Goal: Browse casually: Explore the website without a specific task or goal

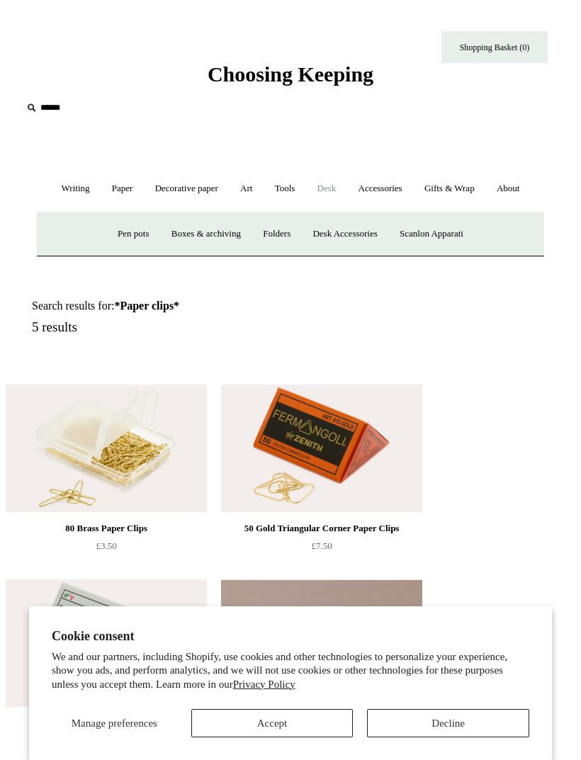
click at [444, 232] on link "Scanlon Apparati" at bounding box center [432, 234] width 84 height 38
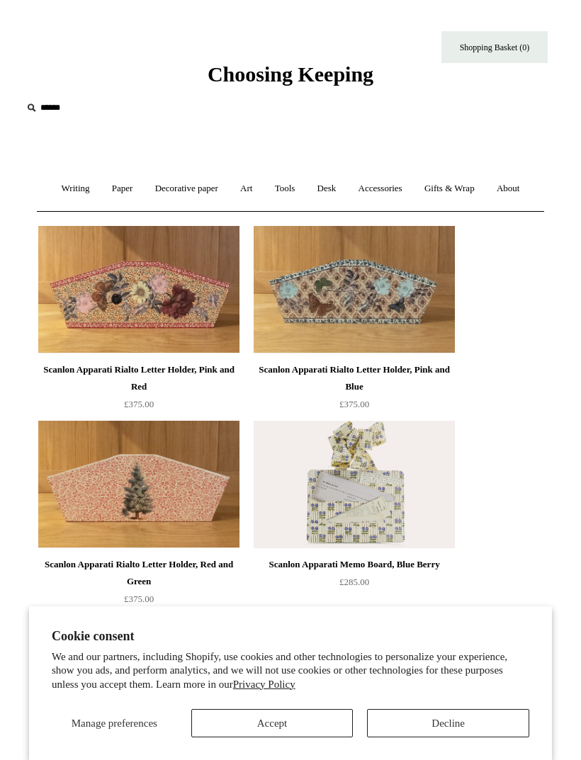
click at [64, 187] on link "Writing +" at bounding box center [76, 189] width 48 height 38
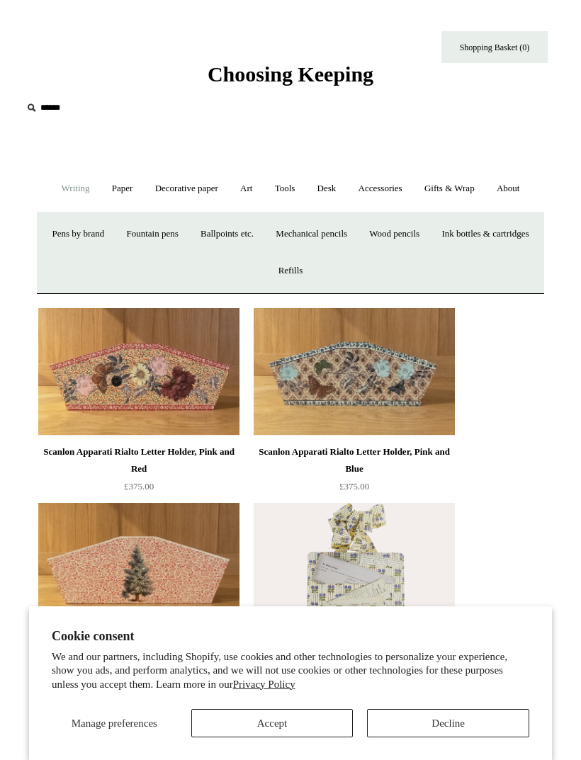
click at [263, 229] on link "Ballpoints etc. +" at bounding box center [227, 234] width 73 height 38
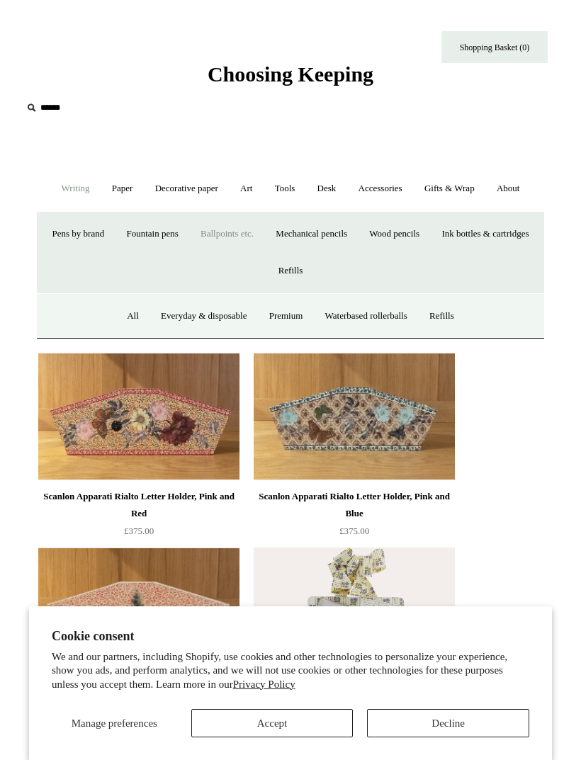
click at [285, 319] on link "Premium" at bounding box center [286, 316] width 54 height 38
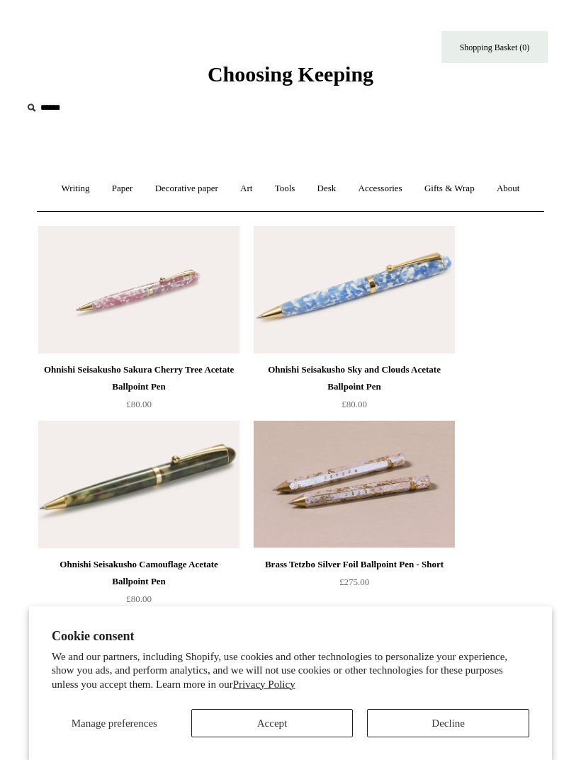
click at [189, 191] on link "Decorative paper +" at bounding box center [186, 189] width 83 height 38
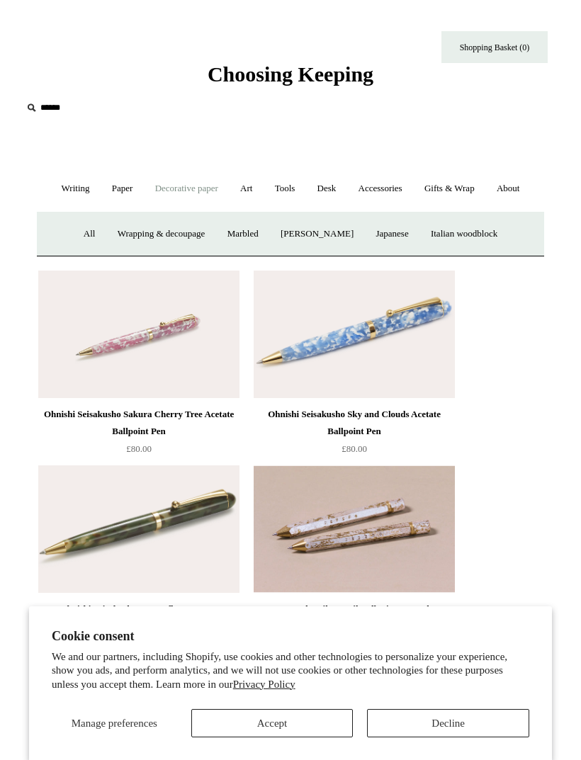
click at [238, 237] on link "Marbled" at bounding box center [242, 234] width 51 height 38
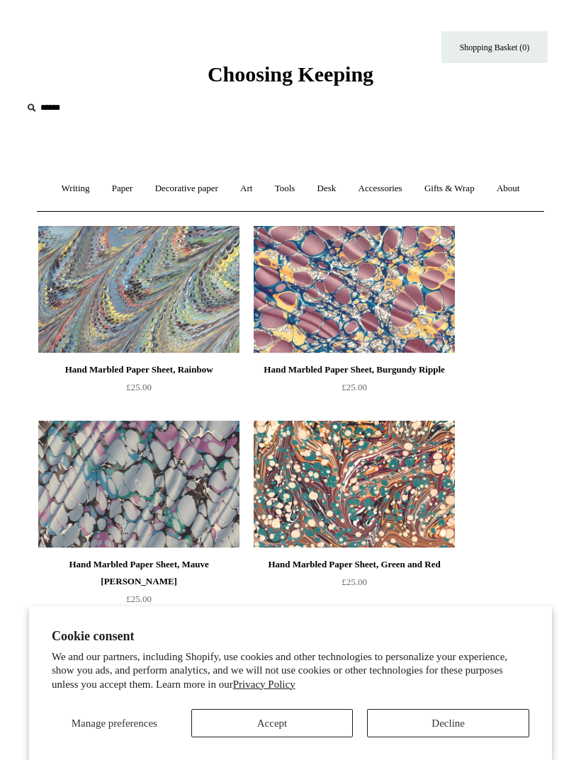
click at [327, 475] on img at bounding box center [354, 484] width 201 height 127
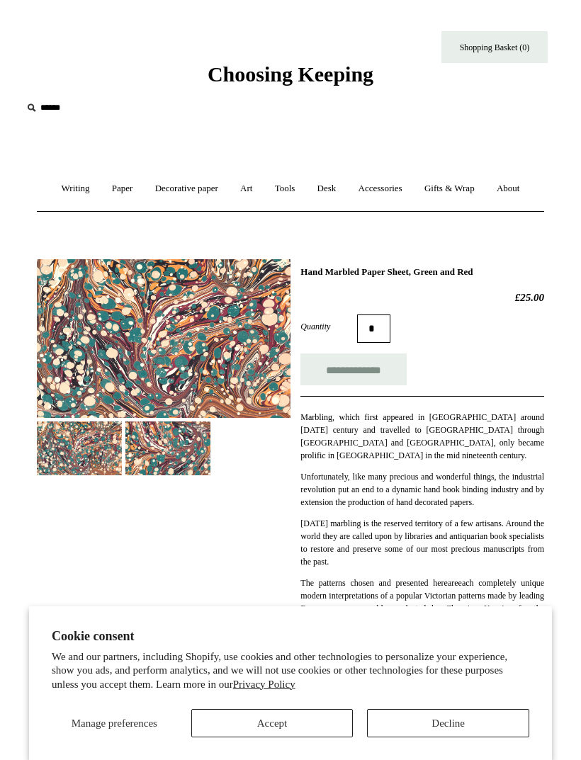
click at [384, 195] on link "Accessories +" at bounding box center [380, 189] width 64 height 38
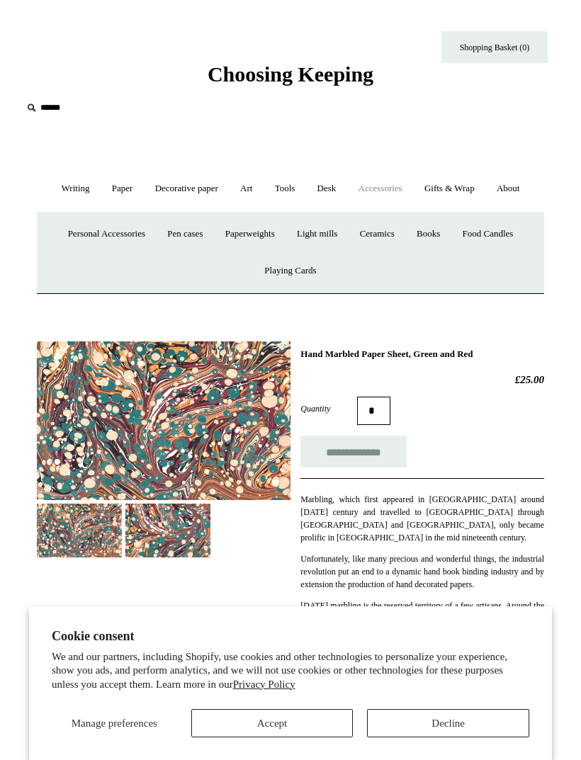
click at [322, 234] on link "Light mills" at bounding box center [317, 234] width 60 height 38
click at [246, 234] on link "Paperweights +" at bounding box center [249, 234] width 69 height 38
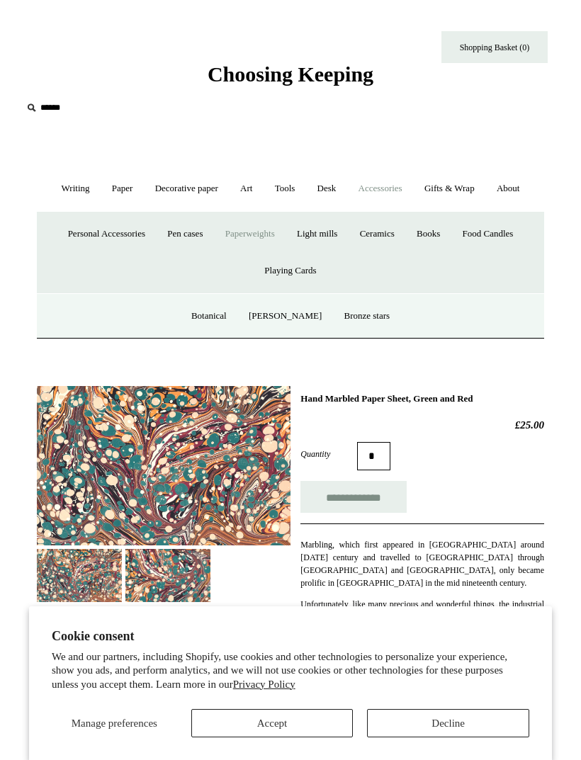
click at [281, 319] on link "[PERSON_NAME]" at bounding box center [285, 316] width 93 height 38
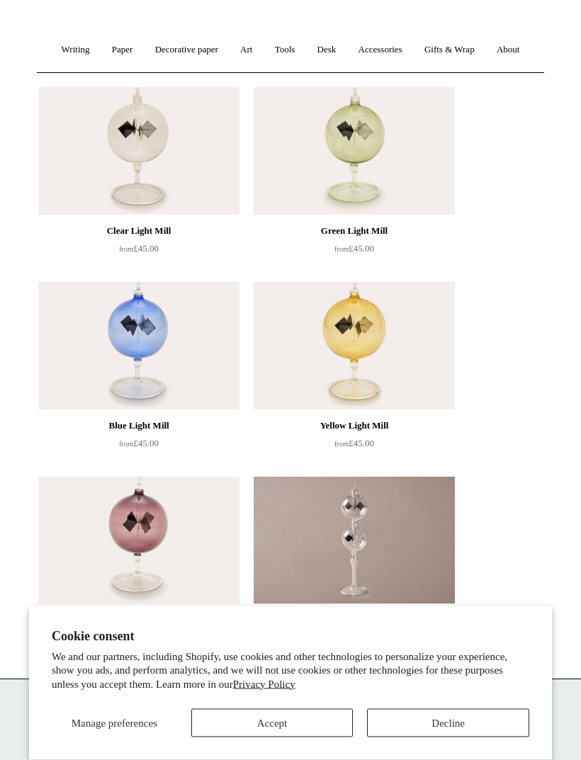
scroll to position [133, 0]
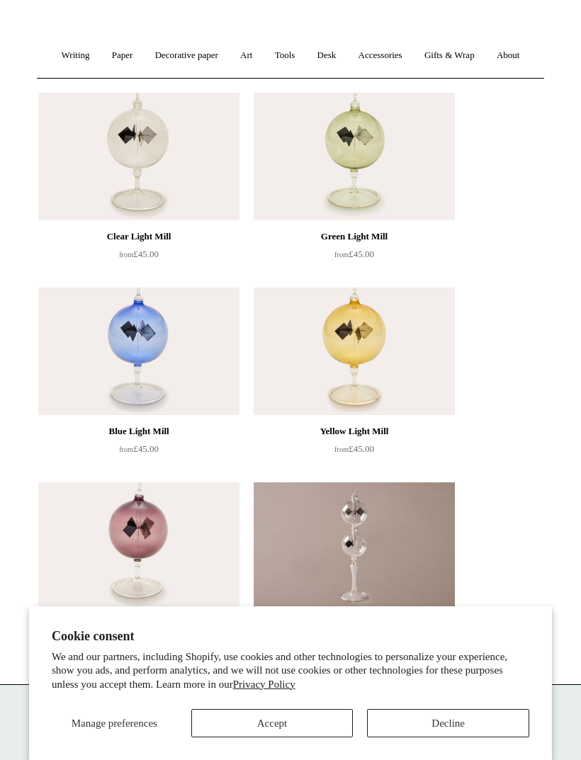
click at [115, 353] on img at bounding box center [138, 351] width 201 height 127
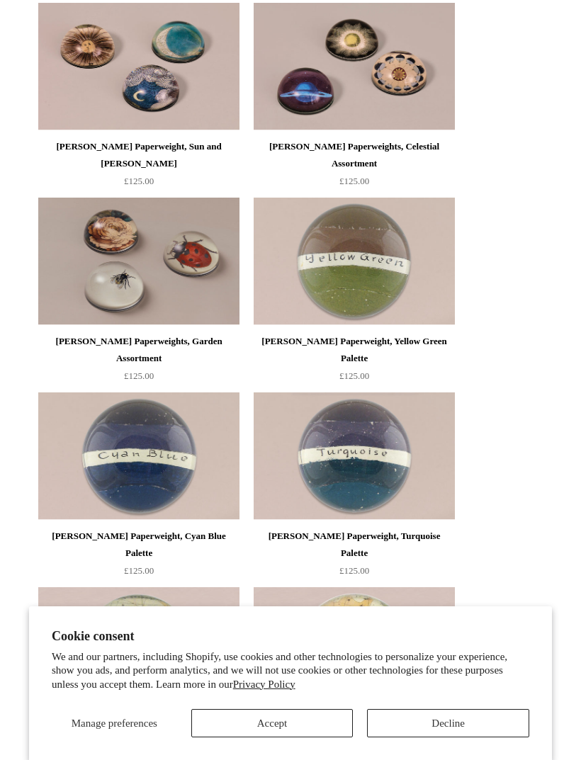
scroll to position [1905, 0]
